Goal: Task Accomplishment & Management: Manage account settings

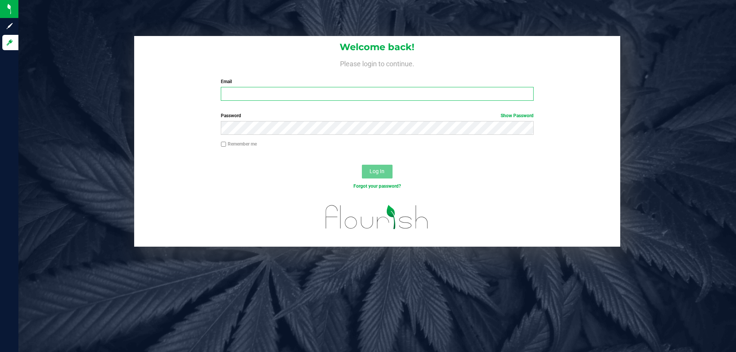
click at [234, 95] on input "Email" at bounding box center [377, 94] width 312 height 14
type input "aayala@liveparallel.com"
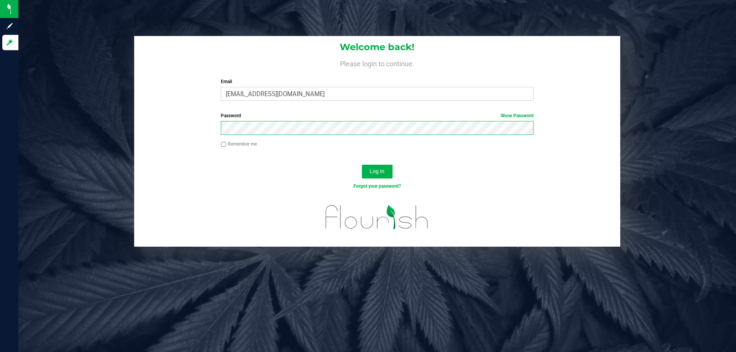
click at [362, 165] on button "Log In" at bounding box center [377, 172] width 31 height 14
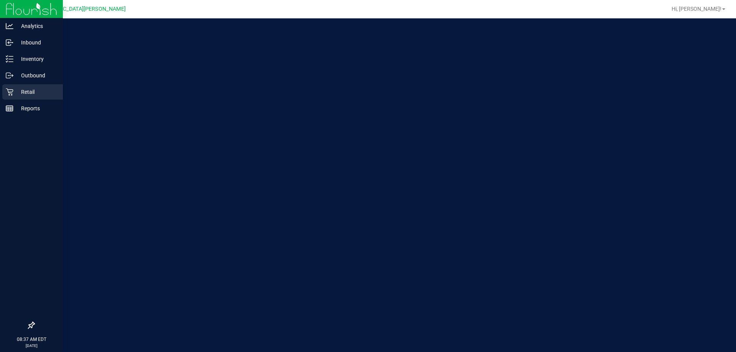
click at [35, 89] on p "Retail" at bounding box center [36, 91] width 46 height 9
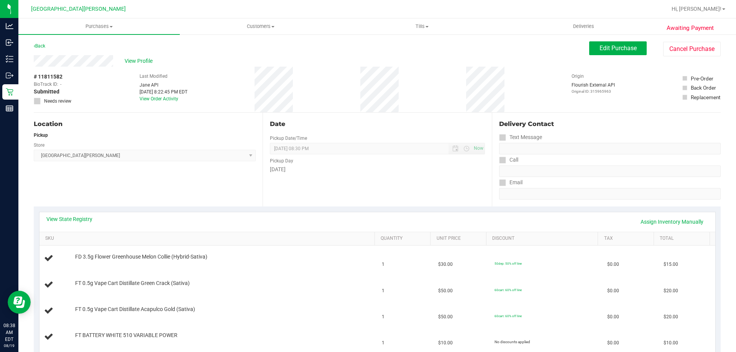
scroll to position [77, 0]
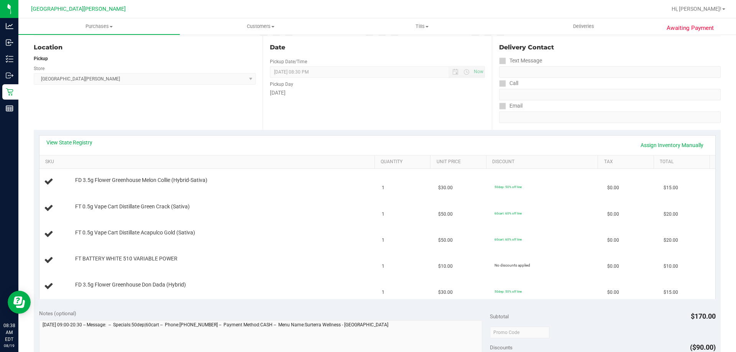
click at [78, 138] on div "View State Registry Assign Inventory Manually" at bounding box center [377, 146] width 676 height 20
click at [79, 141] on link "View State Registry" at bounding box center [69, 143] width 46 height 8
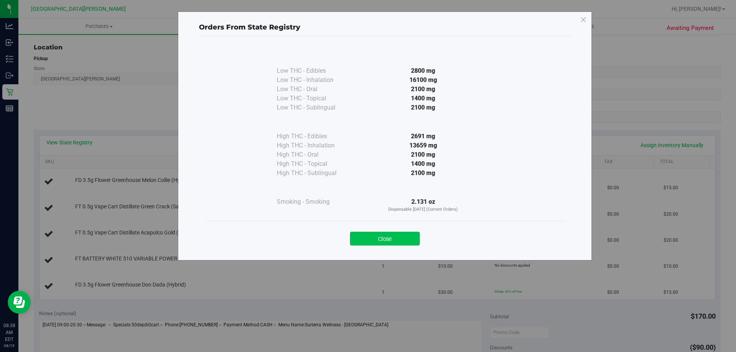
click at [385, 233] on button "Close" at bounding box center [385, 239] width 70 height 14
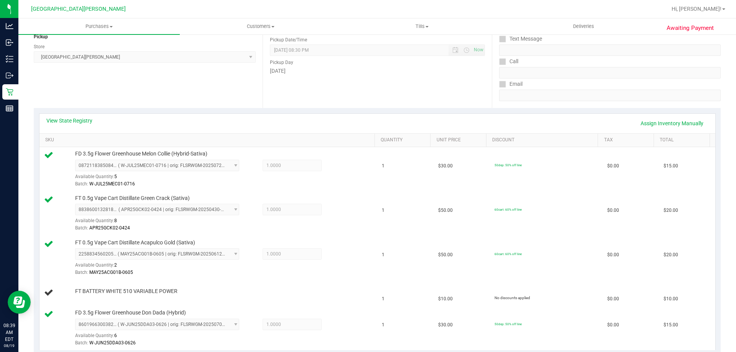
scroll to position [0, 0]
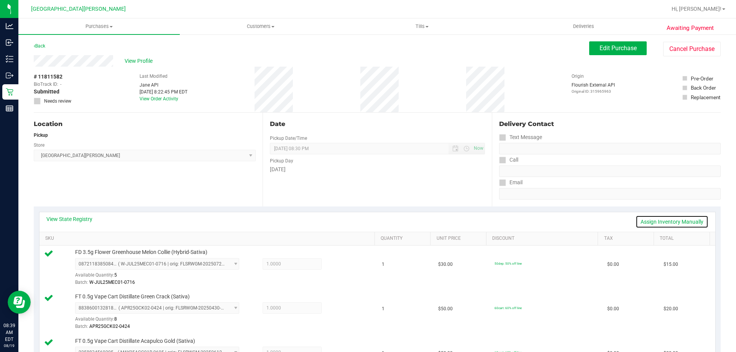
click at [649, 222] on link "Assign Inventory Manually" at bounding box center [671, 221] width 73 height 13
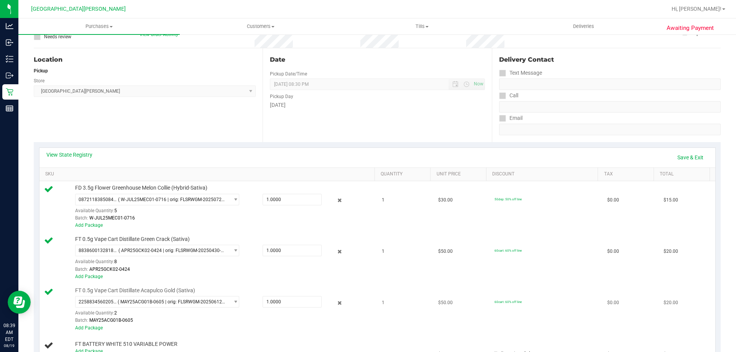
scroll to position [192, 0]
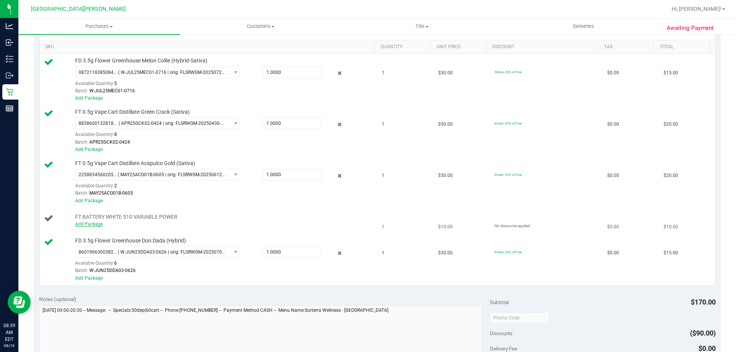
click at [92, 224] on link "Add Package" at bounding box center [89, 224] width 28 height 5
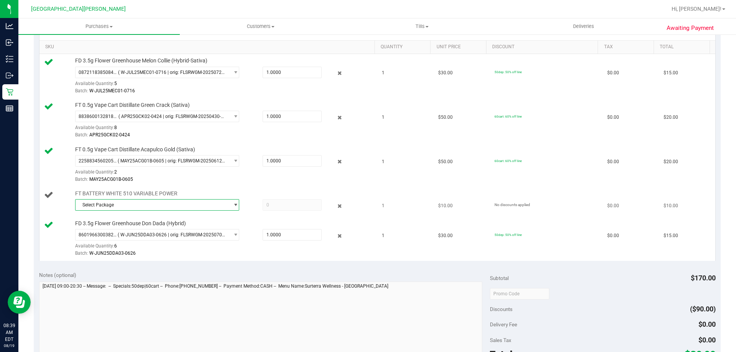
click at [124, 203] on span "Select Package" at bounding box center [152, 205] width 154 height 11
click at [133, 236] on span "( 1992285-072025 | orig: FLSRWWD-20250730-004 )" at bounding box center [187, 236] width 109 height 5
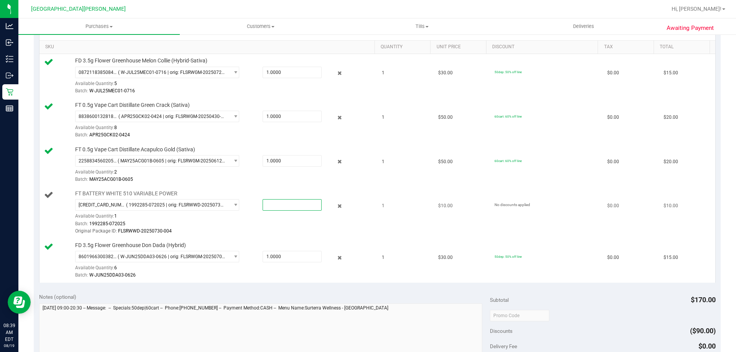
click at [282, 207] on span at bounding box center [292, 204] width 59 height 11
type input "1"
type input "1.0000"
click at [284, 228] on div "Original Package ID: FLSRWWD-20250730-004" at bounding box center [223, 231] width 296 height 7
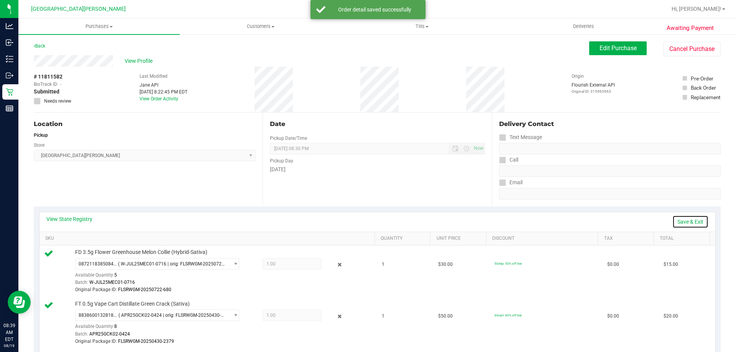
click at [677, 217] on link "Save & Exit" at bounding box center [690, 221] width 36 height 13
click at [678, 223] on link "Assign Inventory Manually" at bounding box center [671, 221] width 73 height 13
click at [674, 221] on link "Save & Exit" at bounding box center [690, 221] width 36 height 13
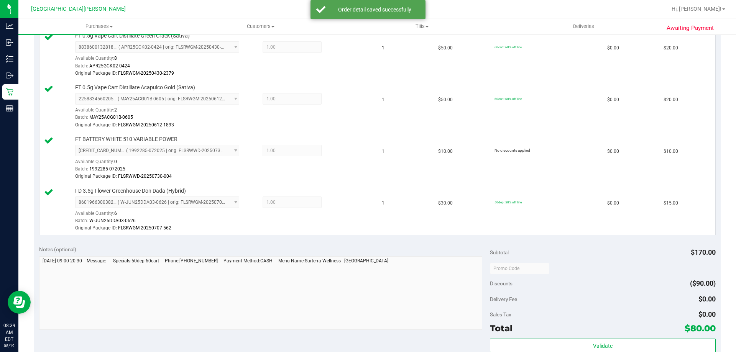
scroll to position [460, 0]
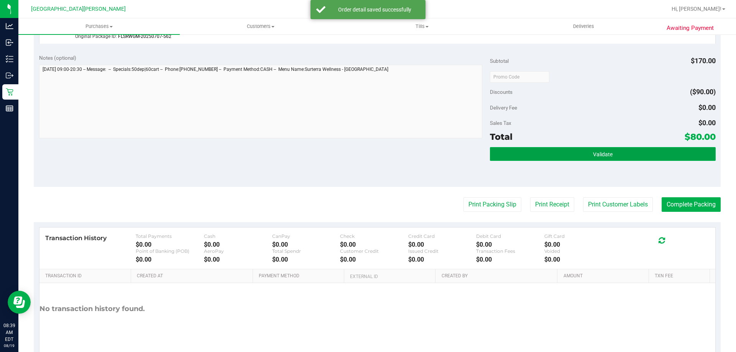
click at [604, 161] on button "Validate" at bounding box center [602, 154] width 225 height 14
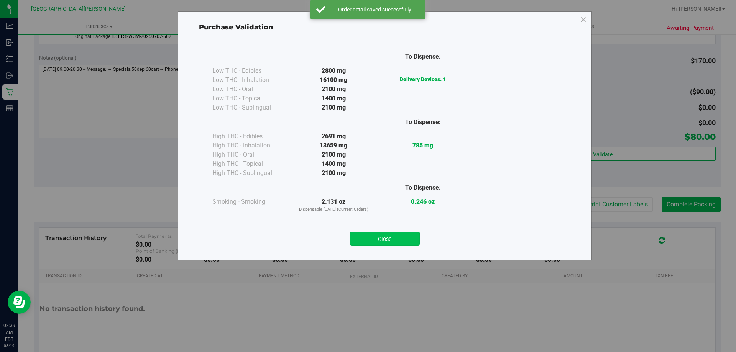
click at [405, 236] on button "Close" at bounding box center [385, 239] width 70 height 14
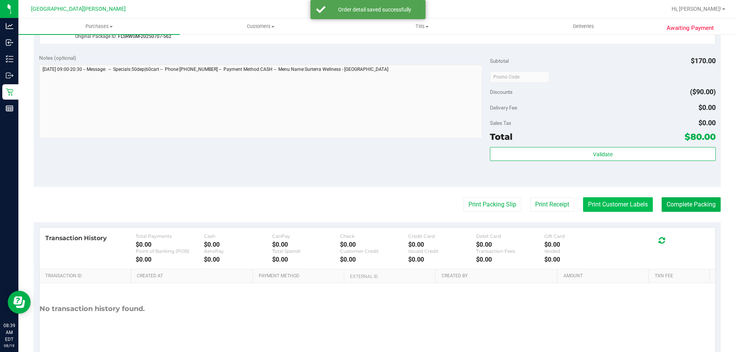
click at [616, 208] on button "Print Customer Labels" at bounding box center [618, 204] width 70 height 15
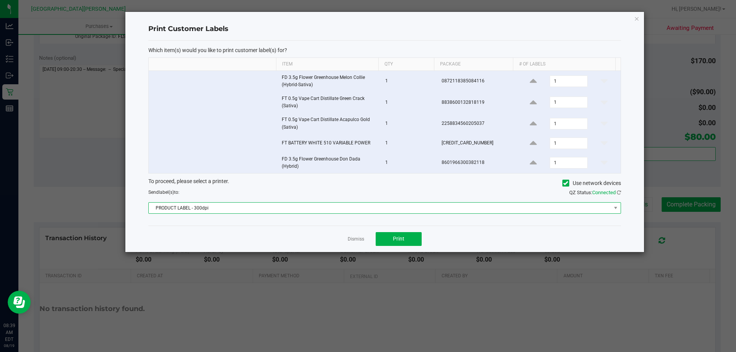
click at [322, 208] on span "PRODUCT LABEL - 300dpi" at bounding box center [380, 208] width 462 height 11
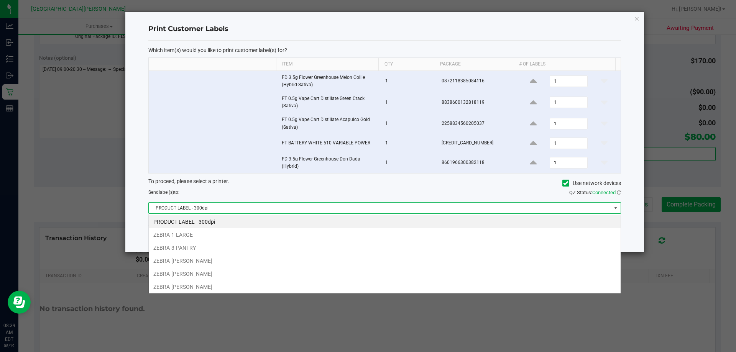
scroll to position [11, 472]
click at [195, 236] on li "ZEBRA-1-LARGE" at bounding box center [385, 234] width 472 height 13
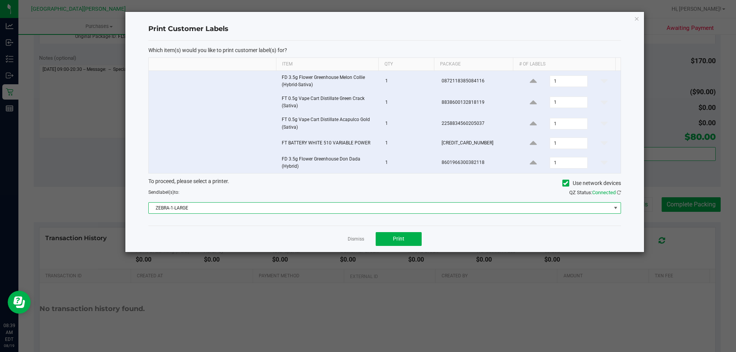
click at [212, 211] on span "ZEBRA-1-LARGE" at bounding box center [380, 208] width 462 height 11
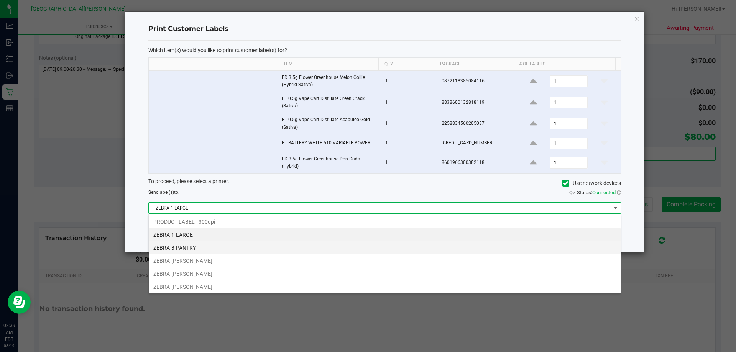
click at [201, 243] on li "ZEBRA-3-PANTRY" at bounding box center [385, 247] width 472 height 13
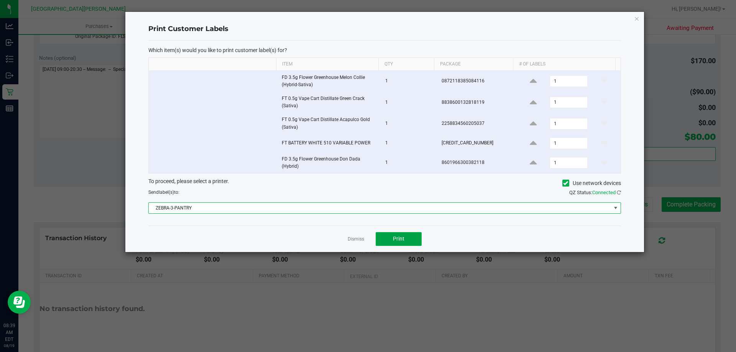
click at [388, 236] on button "Print" at bounding box center [399, 239] width 46 height 14
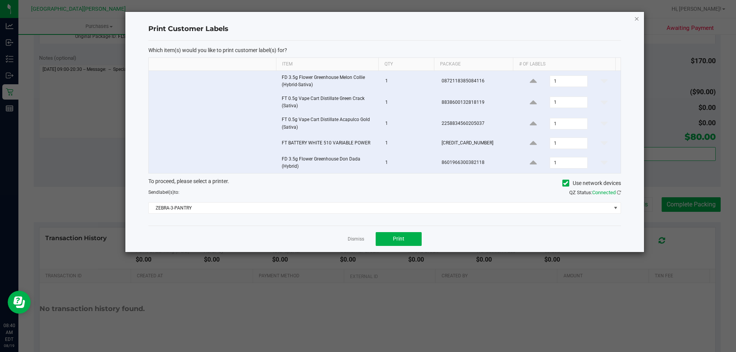
click at [635, 16] on icon "button" at bounding box center [636, 18] width 5 height 9
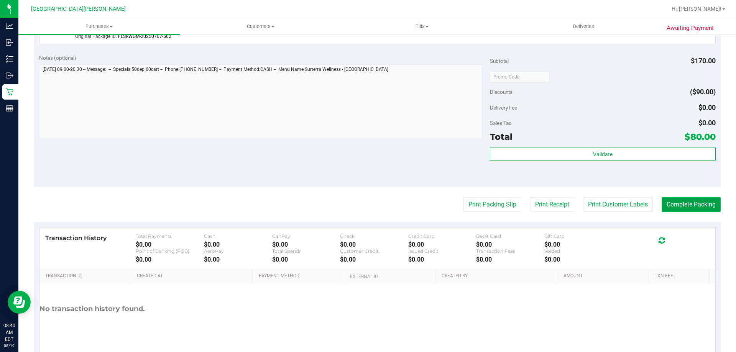
click at [671, 205] on button "Complete Packing" at bounding box center [690, 204] width 59 height 15
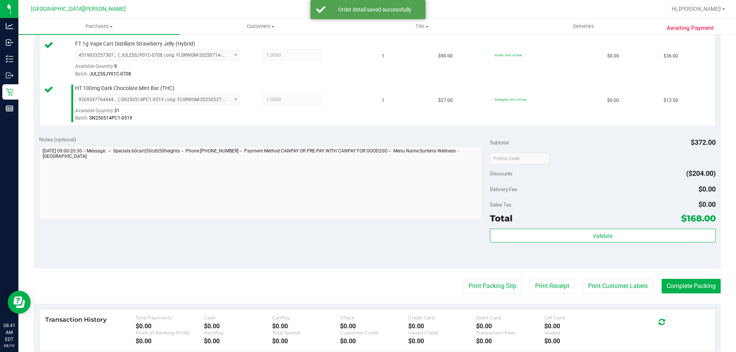
scroll to position [345, 0]
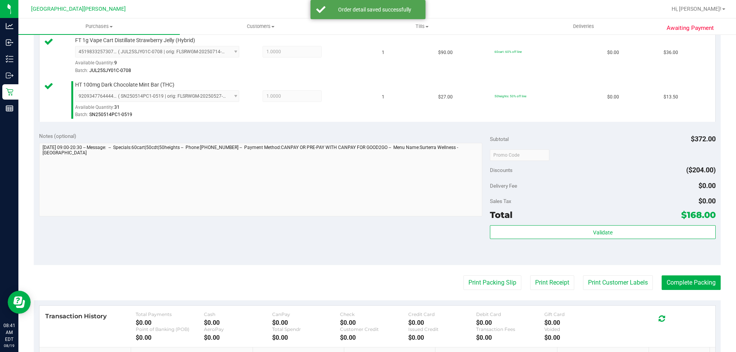
click at [616, 240] on div "Validate" at bounding box center [602, 242] width 225 height 34
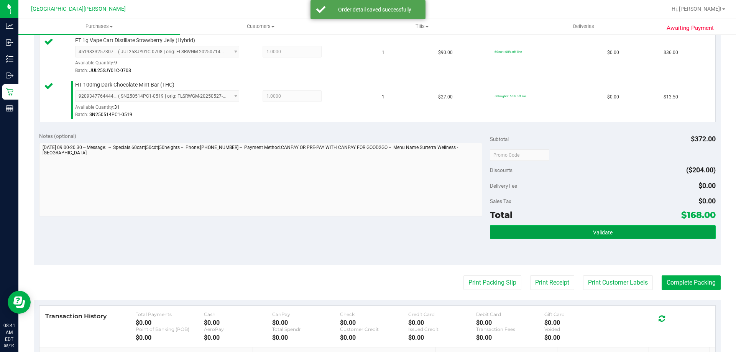
click at [616, 234] on button "Validate" at bounding box center [602, 232] width 225 height 14
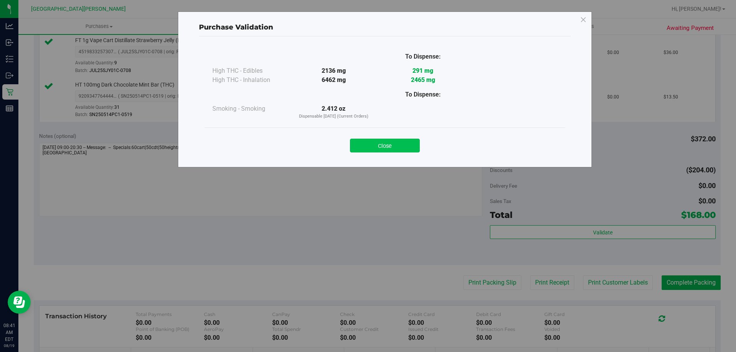
click at [387, 144] on button "Close" at bounding box center [385, 146] width 70 height 14
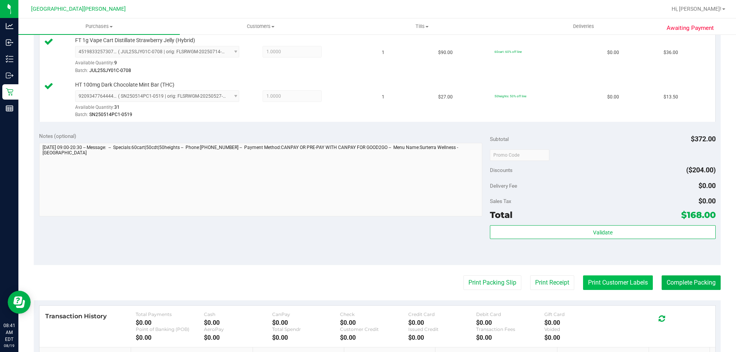
click at [588, 282] on button "Print Customer Labels" at bounding box center [618, 283] width 70 height 15
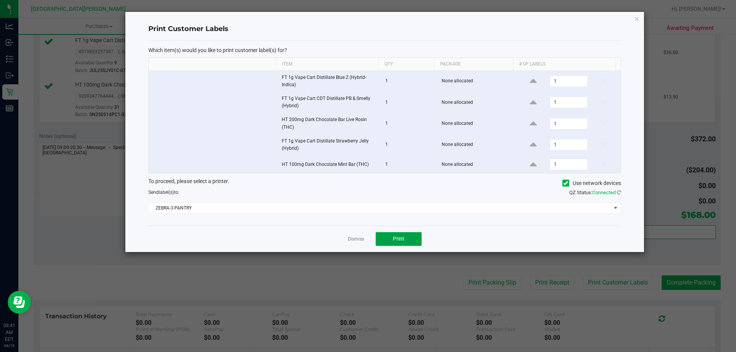
click at [391, 236] on button "Print" at bounding box center [399, 239] width 46 height 14
click at [355, 236] on link "Dismiss" at bounding box center [356, 239] width 16 height 7
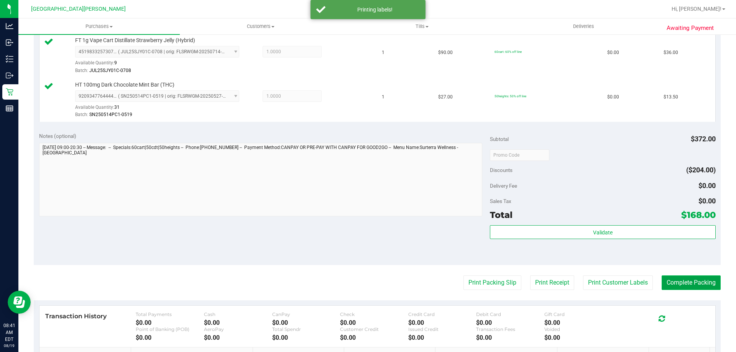
click at [695, 277] on button "Complete Packing" at bounding box center [690, 283] width 59 height 15
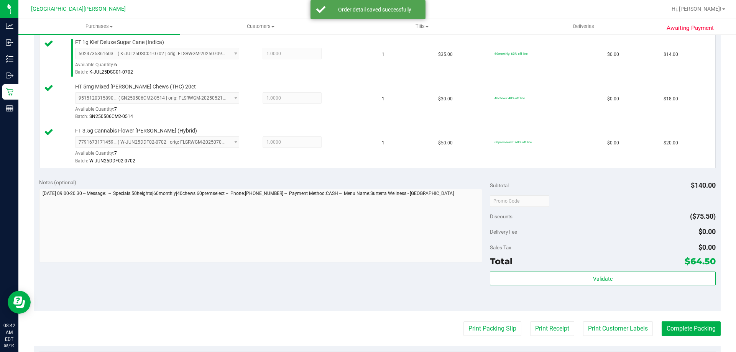
scroll to position [383, 0]
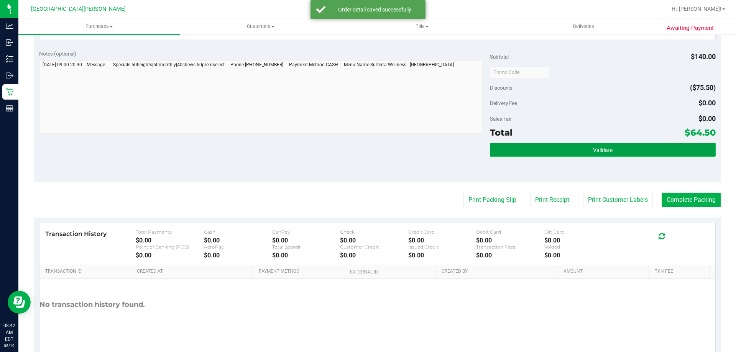
click at [635, 149] on button "Validate" at bounding box center [602, 150] width 225 height 14
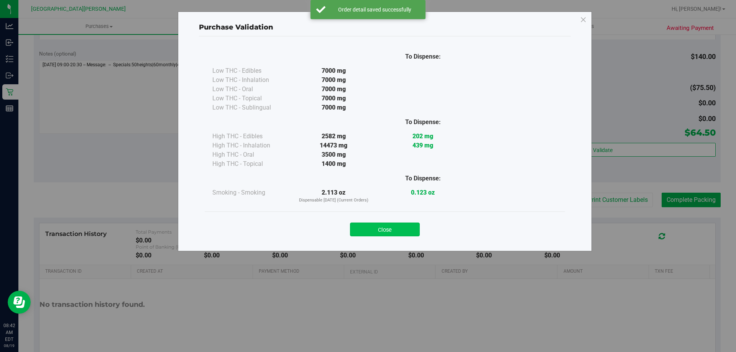
click at [374, 231] on button "Close" at bounding box center [385, 230] width 70 height 14
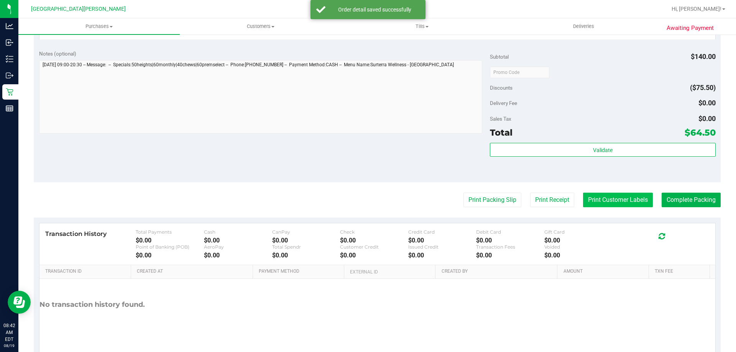
click at [612, 196] on button "Print Customer Labels" at bounding box center [618, 200] width 70 height 15
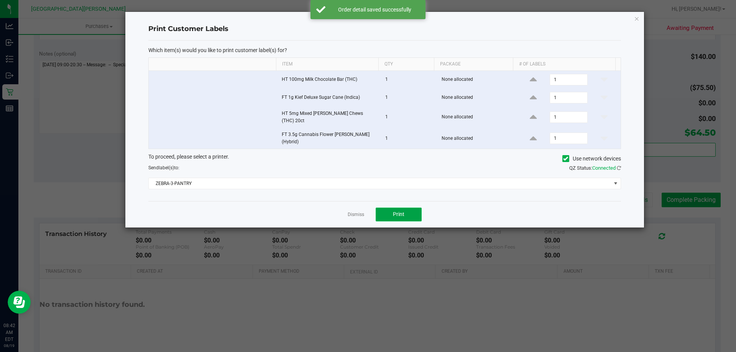
click at [389, 213] on button "Print" at bounding box center [399, 215] width 46 height 14
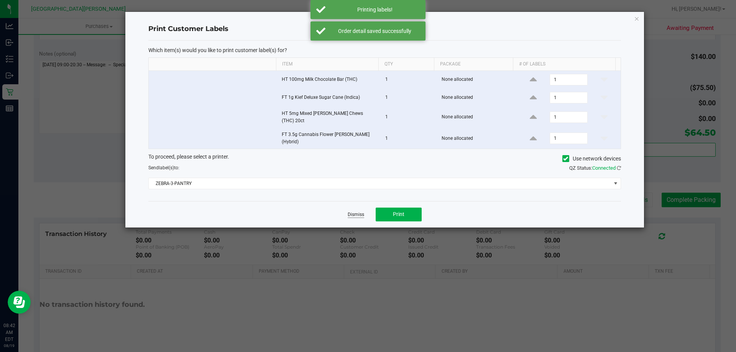
click at [353, 213] on link "Dismiss" at bounding box center [356, 215] width 16 height 7
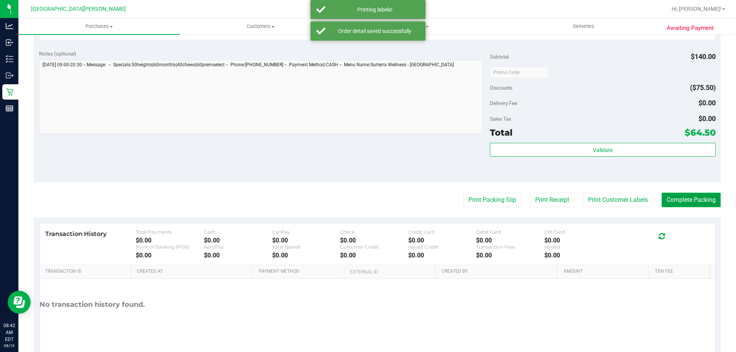
click at [679, 200] on button "Complete Packing" at bounding box center [690, 200] width 59 height 15
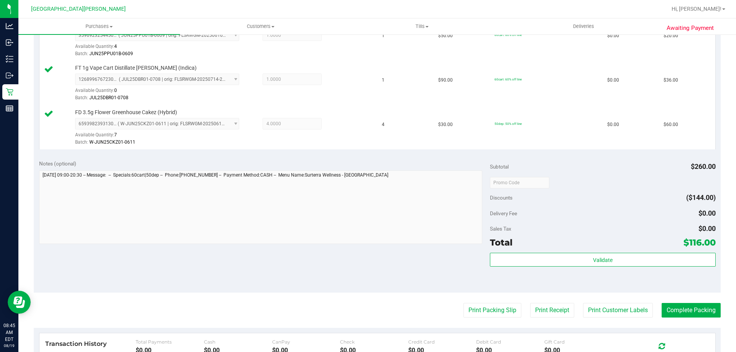
scroll to position [307, 0]
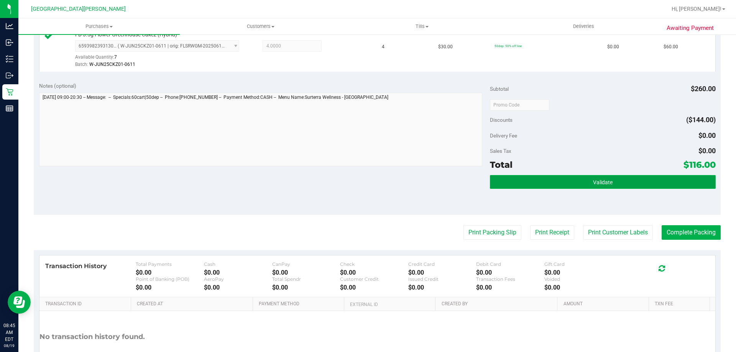
click at [620, 182] on button "Validate" at bounding box center [602, 182] width 225 height 14
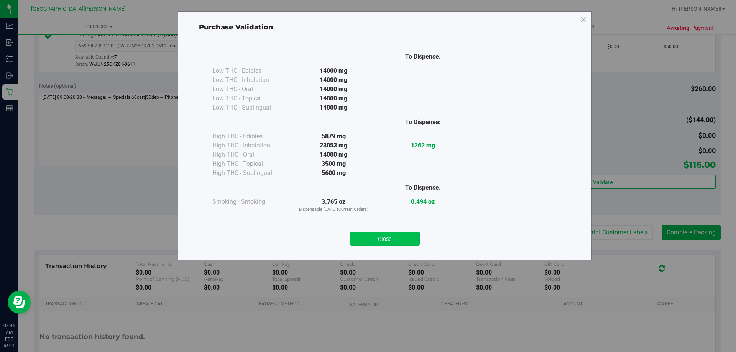
drag, startPoint x: 383, startPoint y: 242, endPoint x: 445, endPoint y: 239, distance: 62.2
click at [384, 242] on button "Close" at bounding box center [385, 239] width 70 height 14
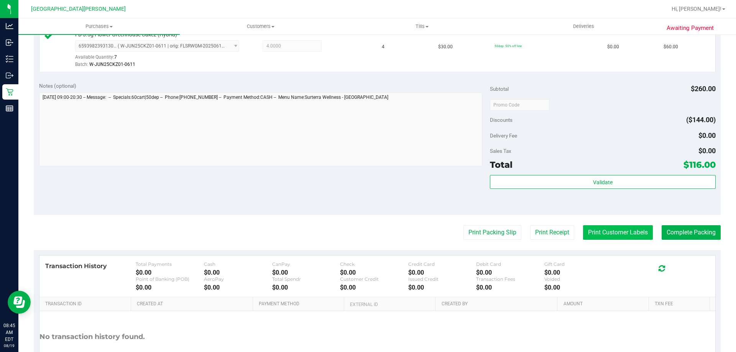
click at [610, 230] on button "Print Customer Labels" at bounding box center [618, 232] width 70 height 15
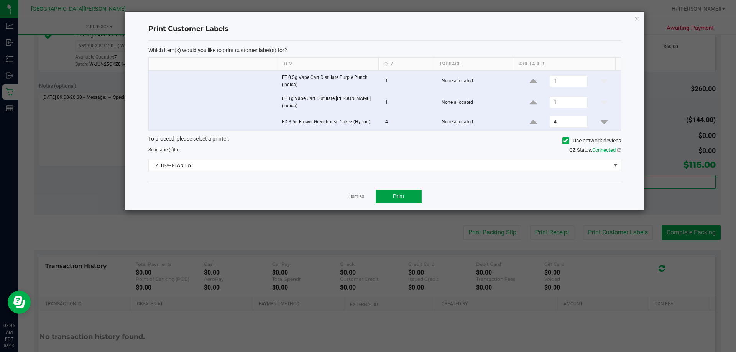
click at [403, 200] on button "Print" at bounding box center [399, 197] width 46 height 14
click at [354, 198] on link "Dismiss" at bounding box center [356, 197] width 16 height 7
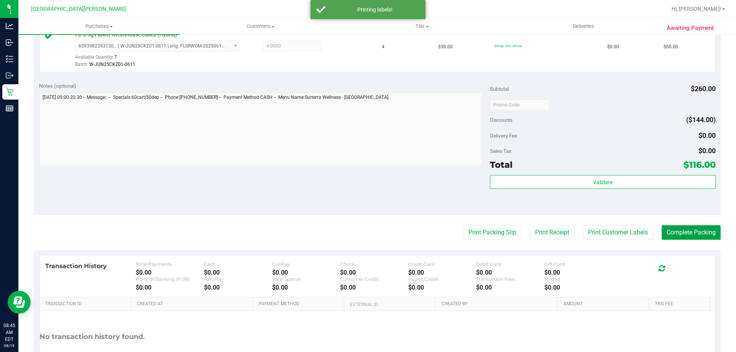
click at [666, 233] on button "Complete Packing" at bounding box center [690, 232] width 59 height 15
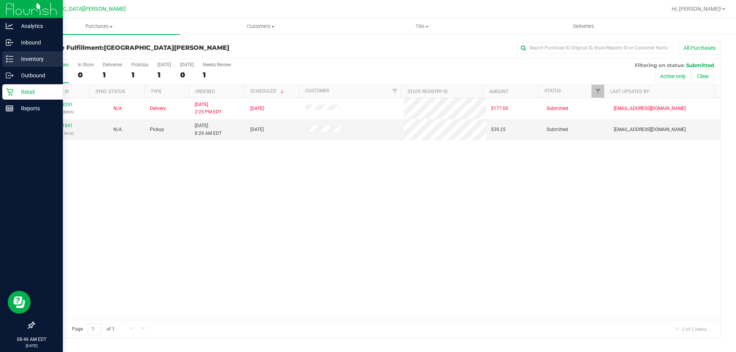
click at [29, 56] on p "Inventory" at bounding box center [36, 58] width 46 height 9
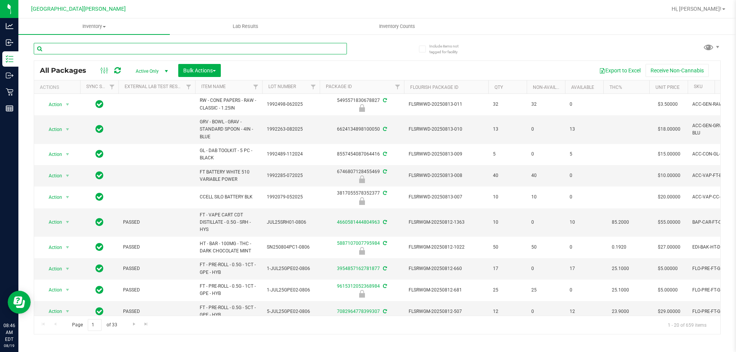
click at [133, 51] on input "text" at bounding box center [190, 48] width 313 height 11
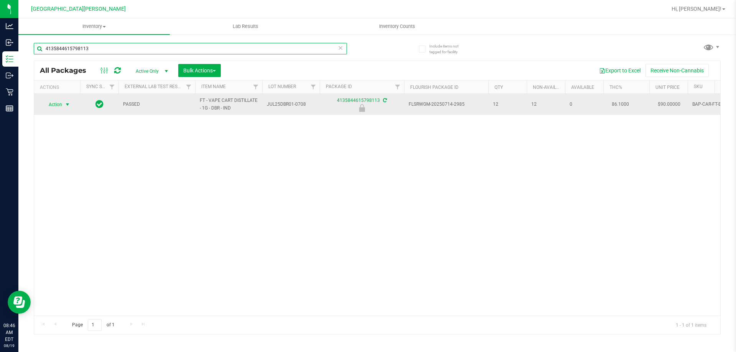
type input "4135844615798113"
click at [66, 104] on span "select" at bounding box center [67, 105] width 6 height 6
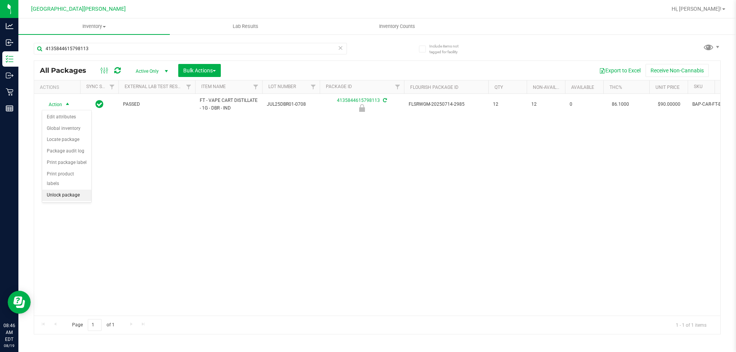
click at [66, 190] on li "Unlock package" at bounding box center [66, 195] width 49 height 11
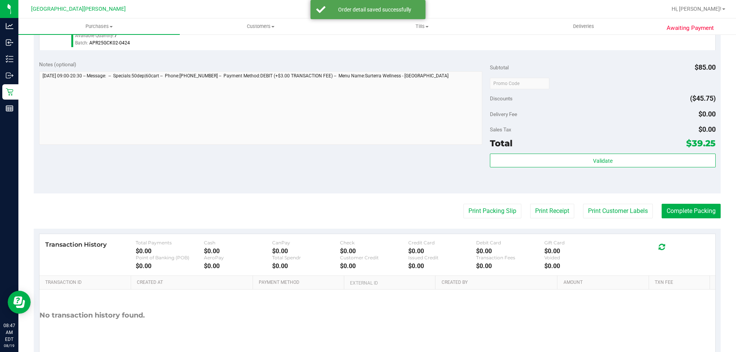
scroll to position [363, 0]
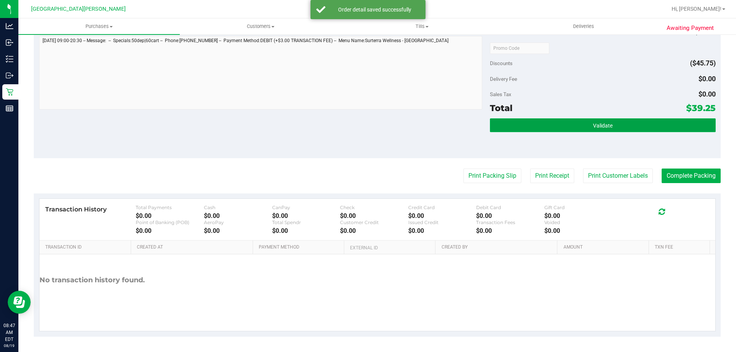
click at [631, 124] on button "Validate" at bounding box center [602, 125] width 225 height 14
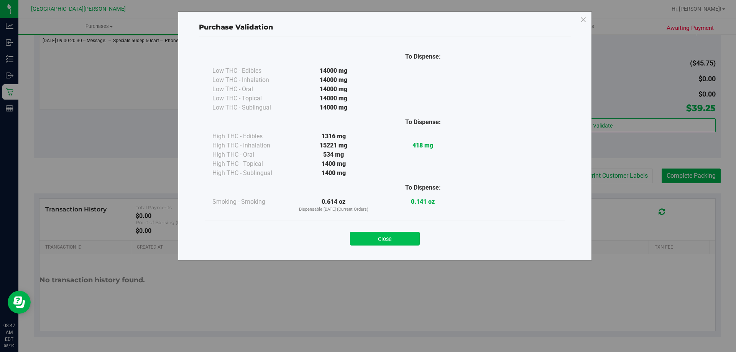
click at [381, 238] on button "Close" at bounding box center [385, 239] width 70 height 14
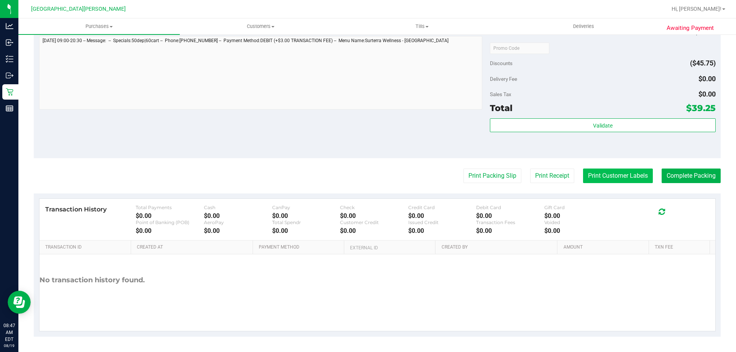
click at [611, 179] on button "Print Customer Labels" at bounding box center [618, 176] width 70 height 15
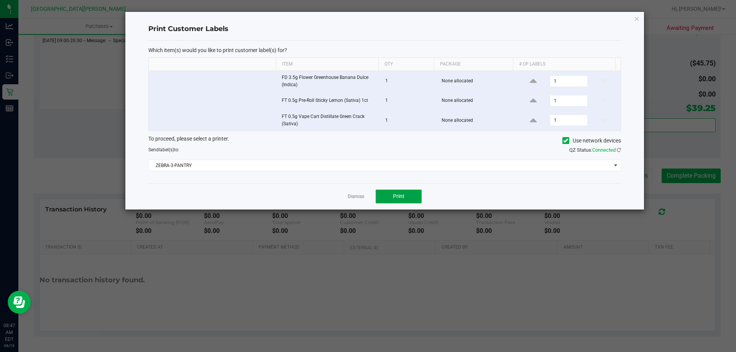
click at [397, 193] on button "Print" at bounding box center [399, 197] width 46 height 14
click at [350, 196] on link "Dismiss" at bounding box center [356, 197] width 16 height 7
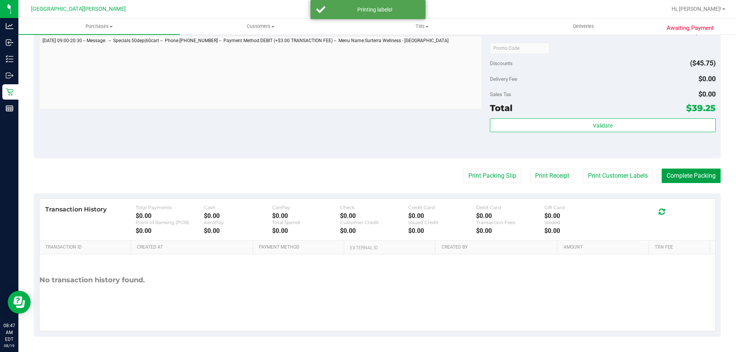
click at [683, 179] on button "Complete Packing" at bounding box center [690, 176] width 59 height 15
